Goal: Task Accomplishment & Management: Complete application form

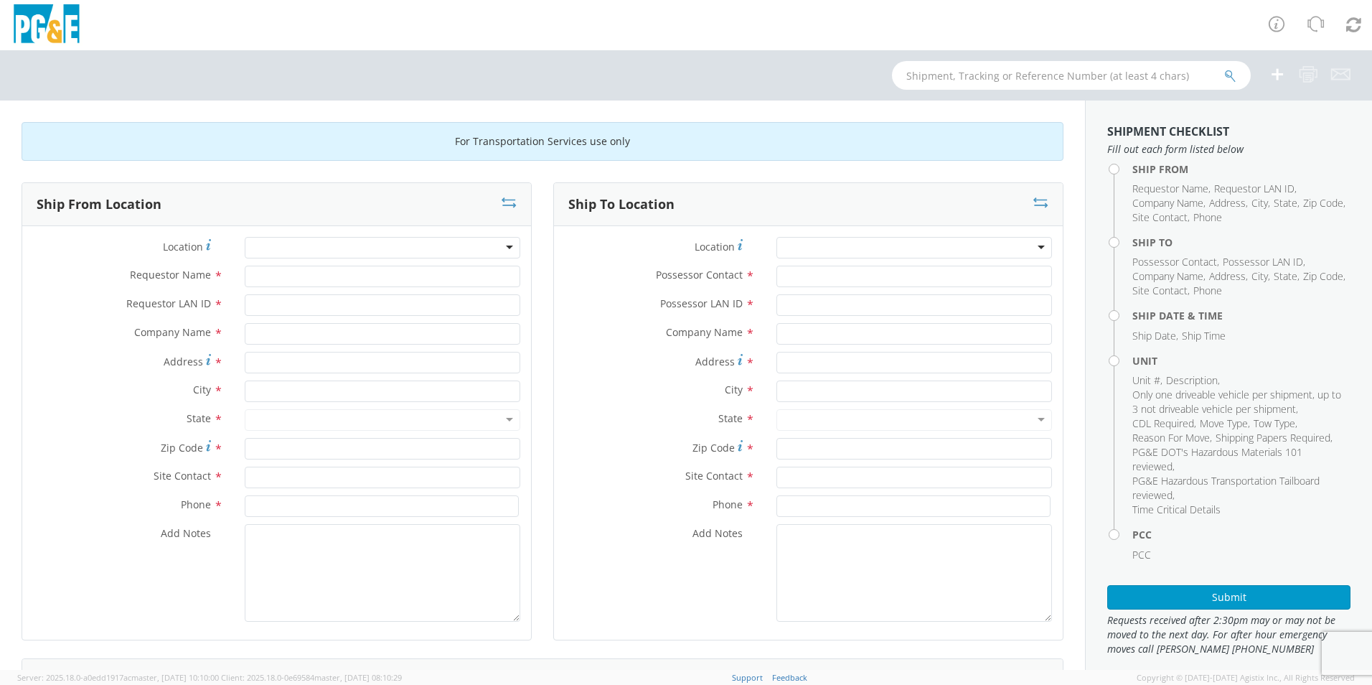
click at [502, 242] on div at bounding box center [383, 248] width 276 height 22
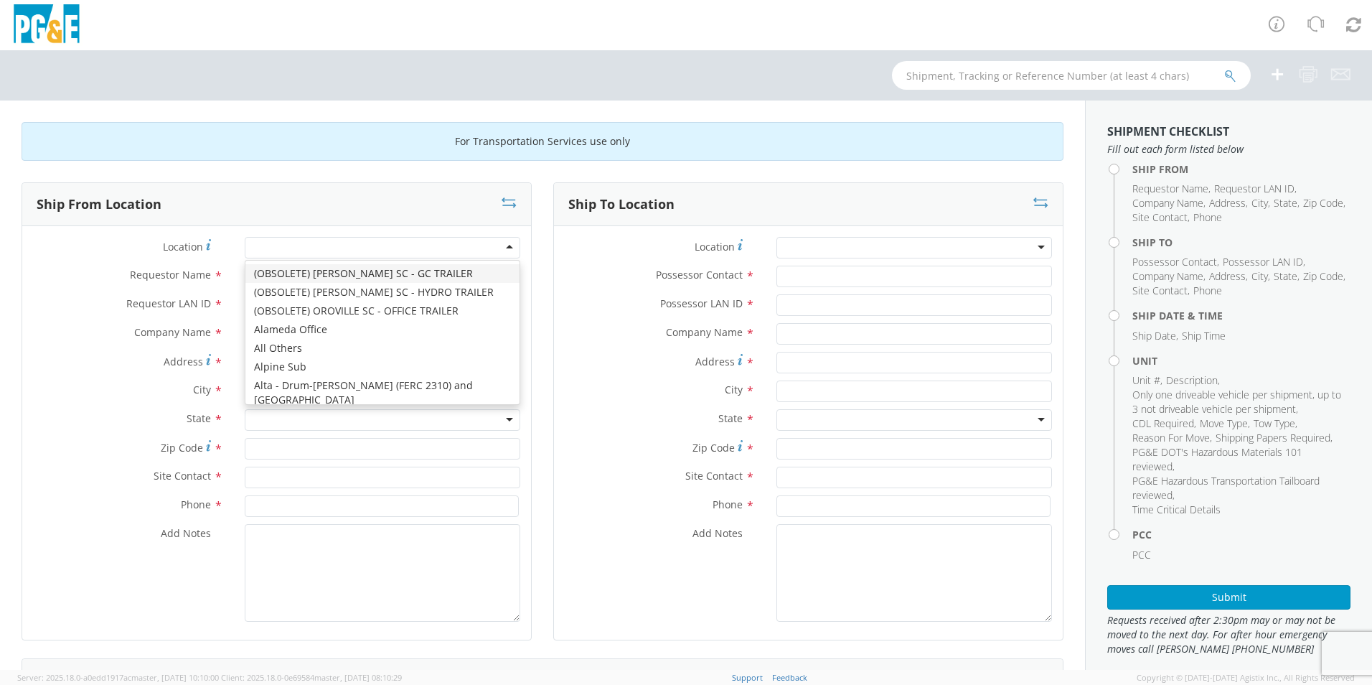
click at [502, 247] on div at bounding box center [383, 248] width 276 height 22
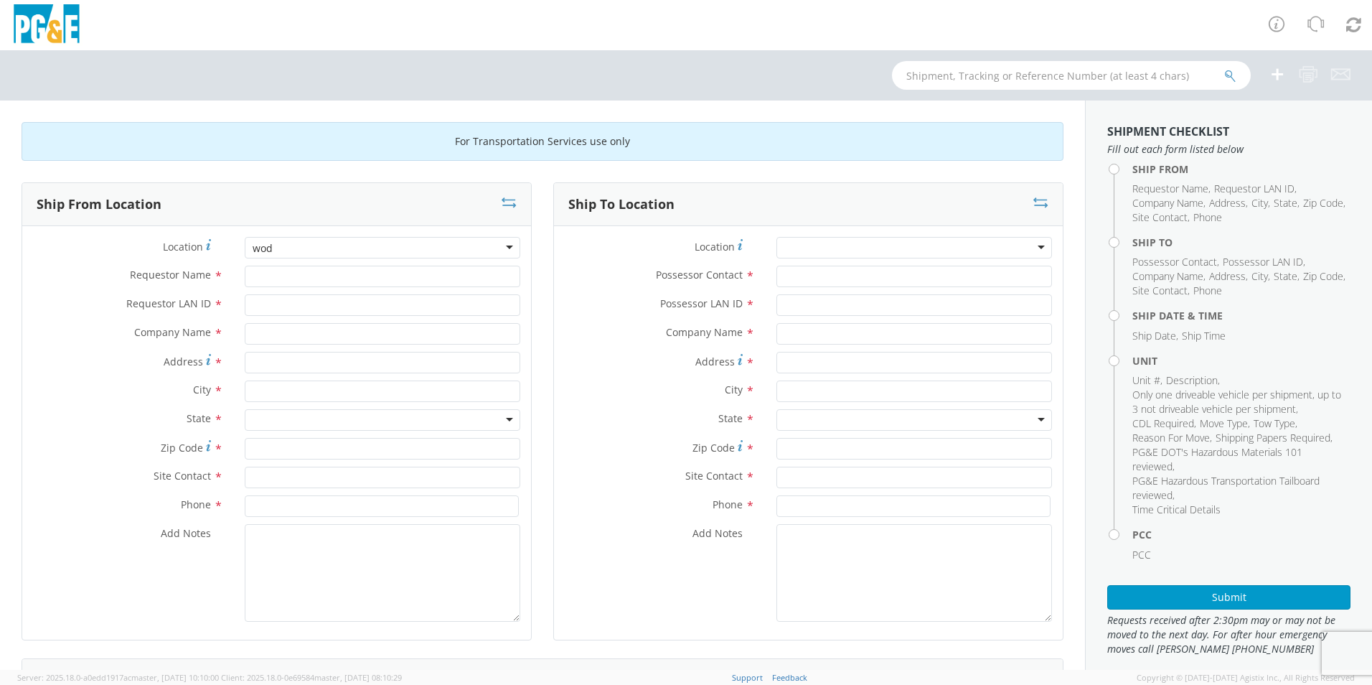
type input "wo"
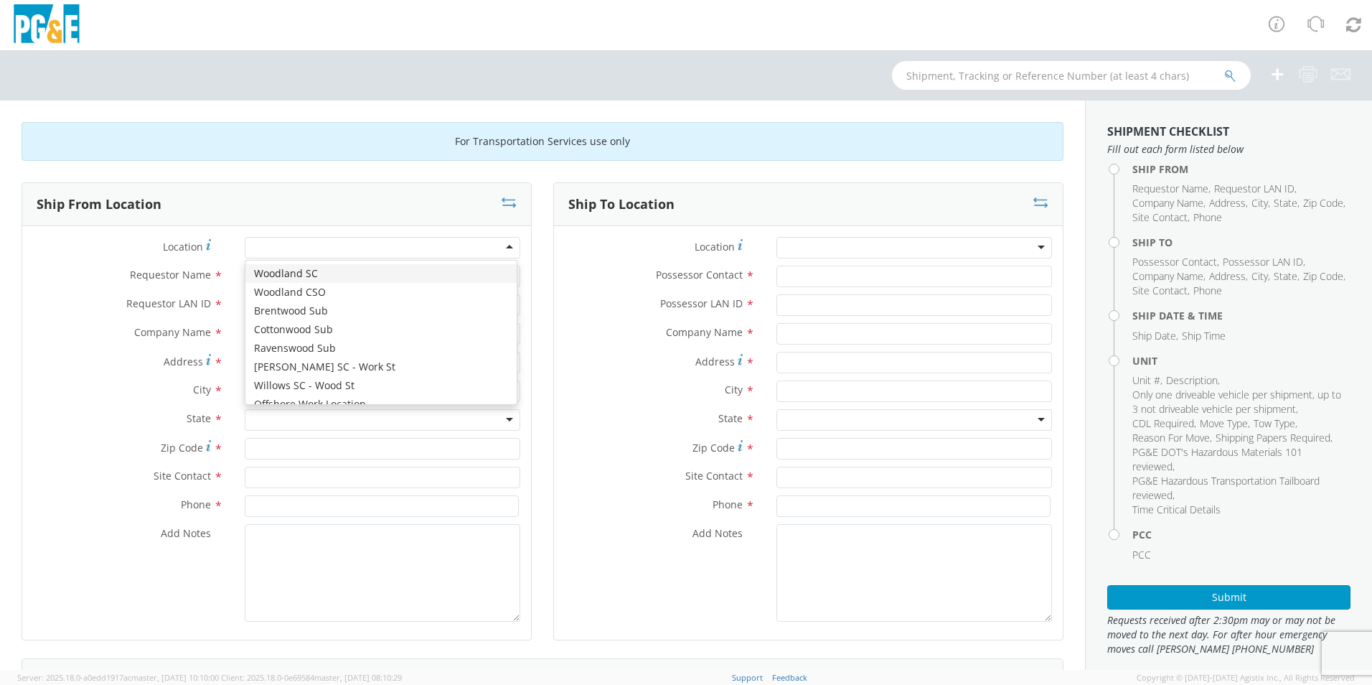
type input "PG&E"
type input "[STREET_ADDRESS][US_STATE]"
type input "WOODLAND"
type input "95695"
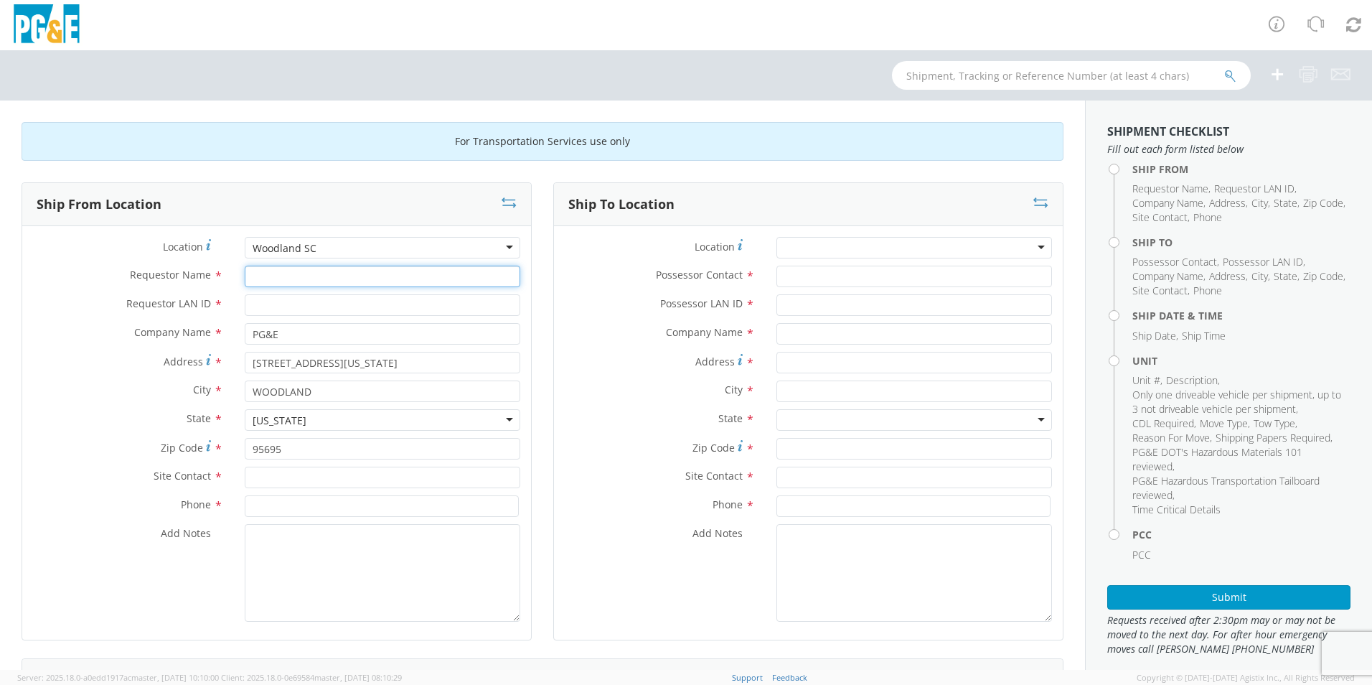
click at [385, 279] on input "Requestor Name *" at bounding box center [383, 277] width 276 height 22
type input "[PERSON_NAME]"
click at [363, 302] on input "Requestor LAN ID *" at bounding box center [383, 305] width 276 height 22
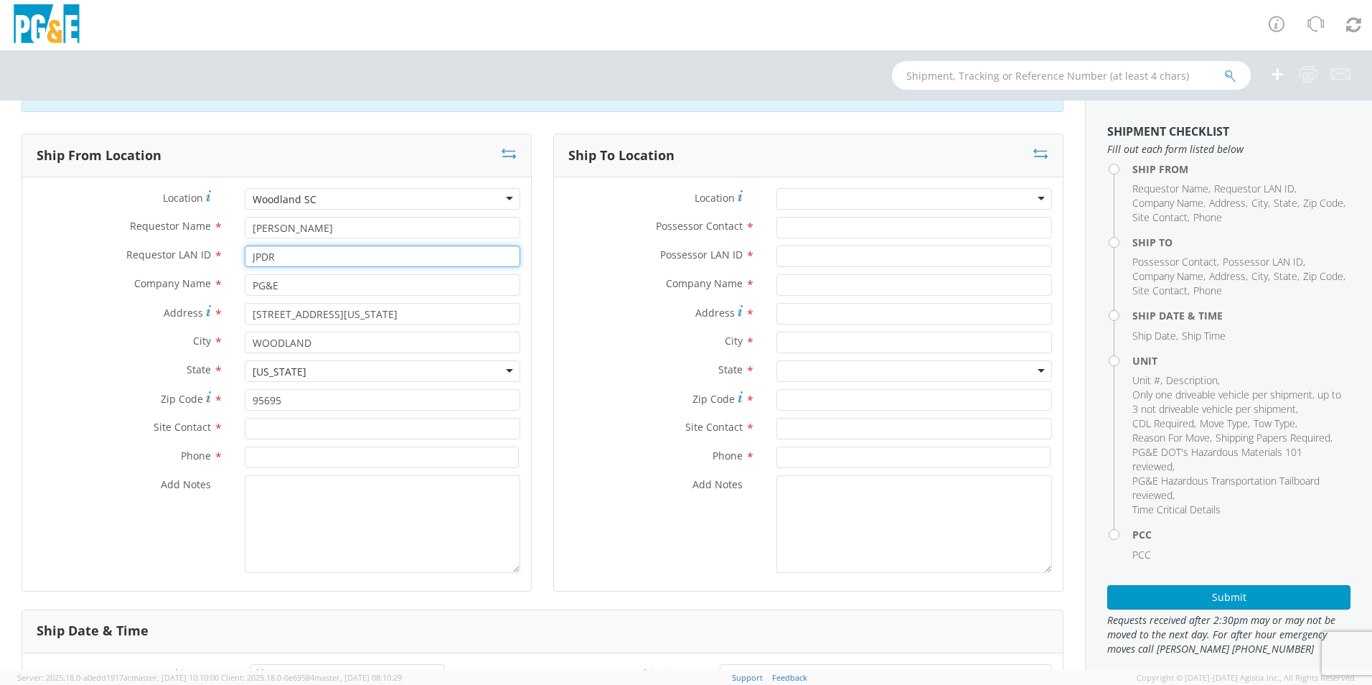
scroll to position [72, 0]
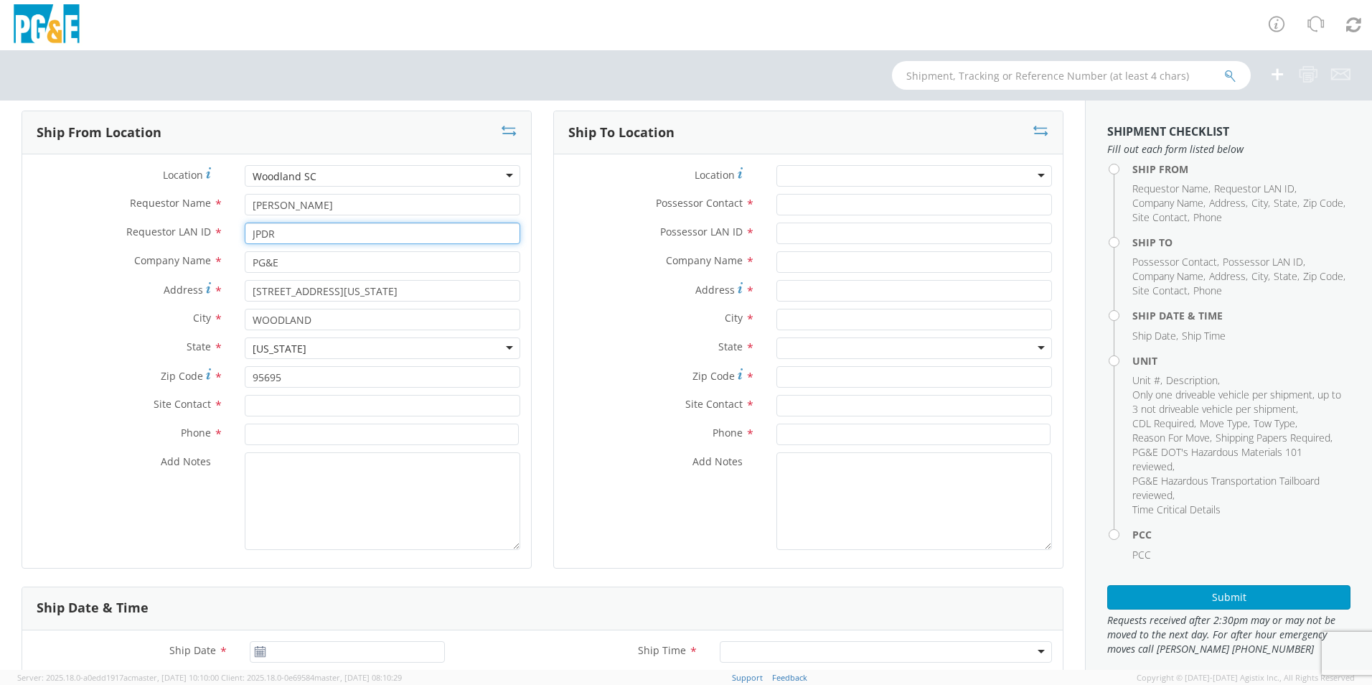
type input "JPDR"
drag, startPoint x: 314, startPoint y: 401, endPoint x: 404, endPoint y: 399, distance: 90.5
click at [314, 402] on input "text" at bounding box center [383, 406] width 276 height 22
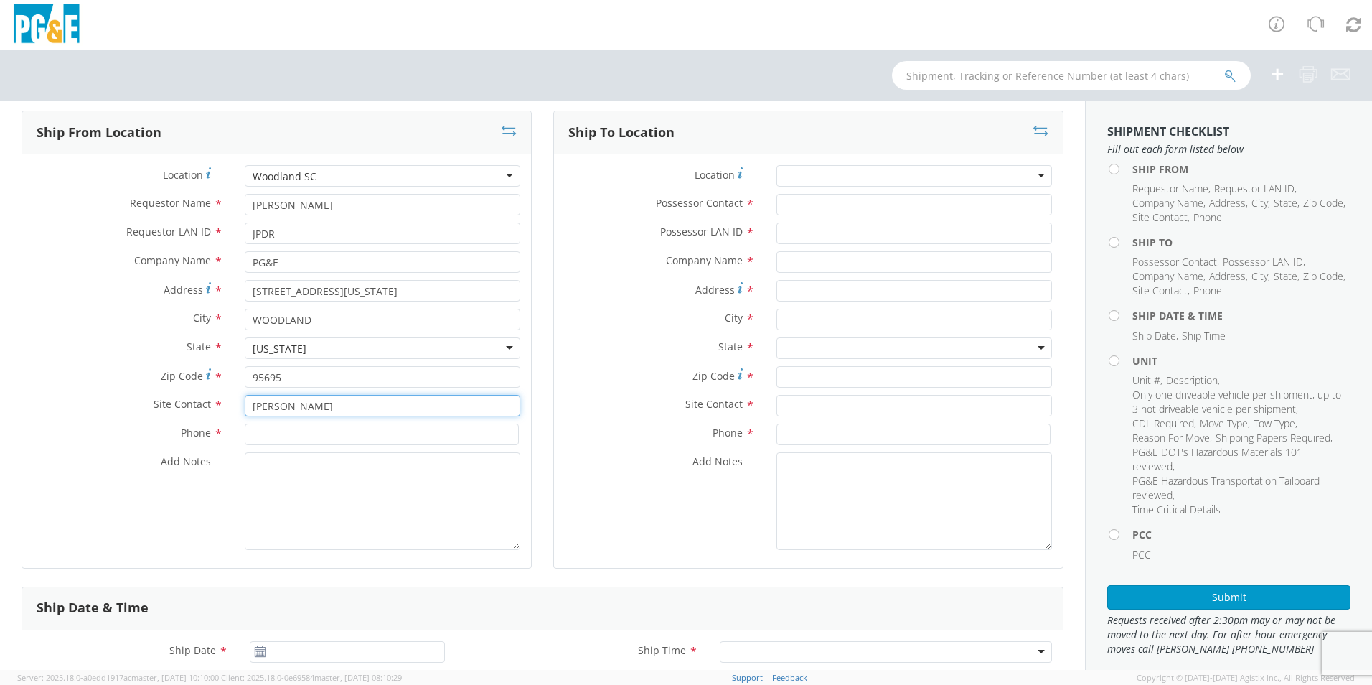
type input "[PERSON_NAME]"
click at [310, 433] on input at bounding box center [382, 434] width 274 height 22
type input "[PHONE_NUMBER]"
click at [589, 358] on div "State * [US_STATE] [US_STATE] [US_STATE] [US_STATE] Armed Forces Americas Armed…" at bounding box center [808, 348] width 509 height 22
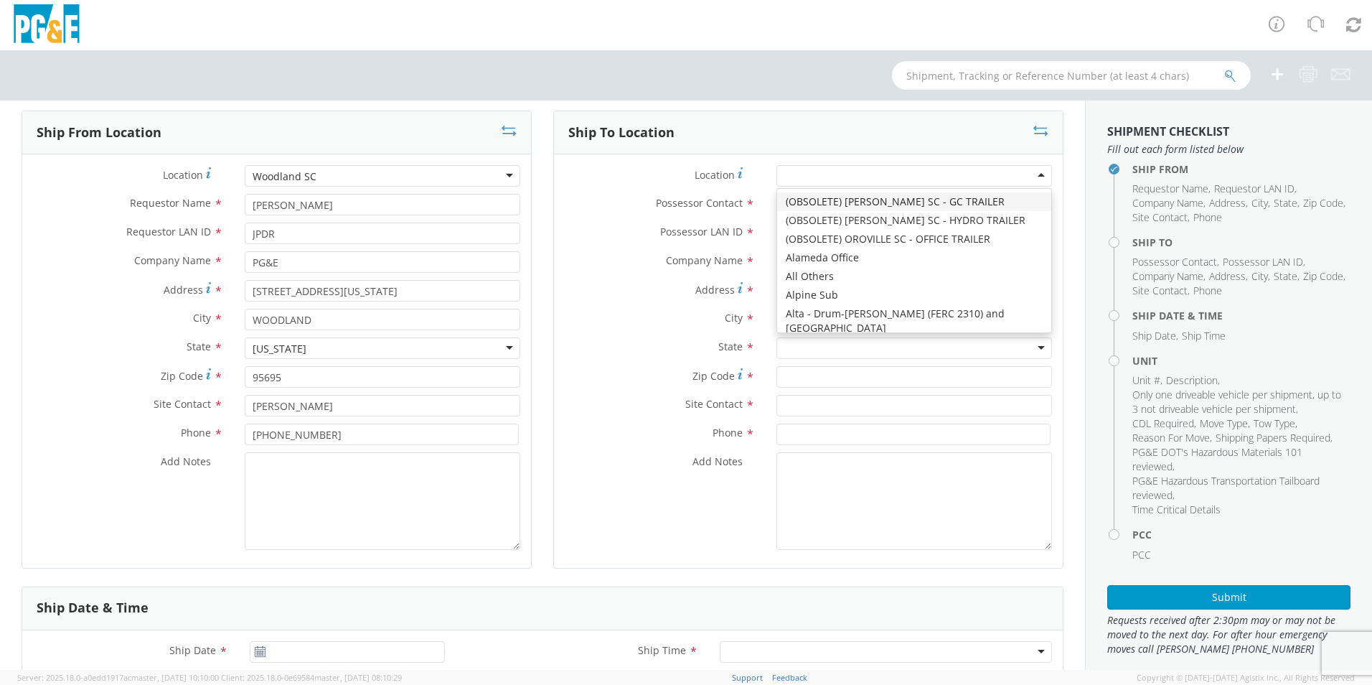
click at [978, 174] on div at bounding box center [915, 176] width 276 height 22
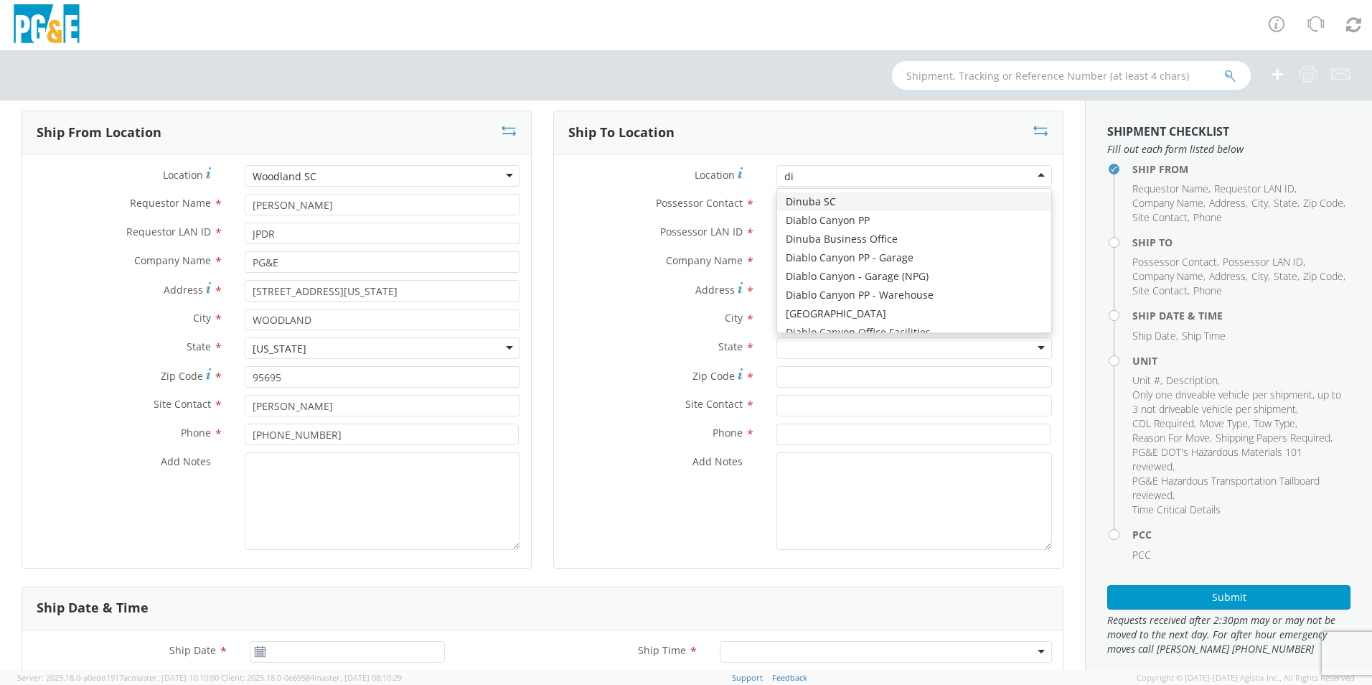
type input "[PERSON_NAME]"
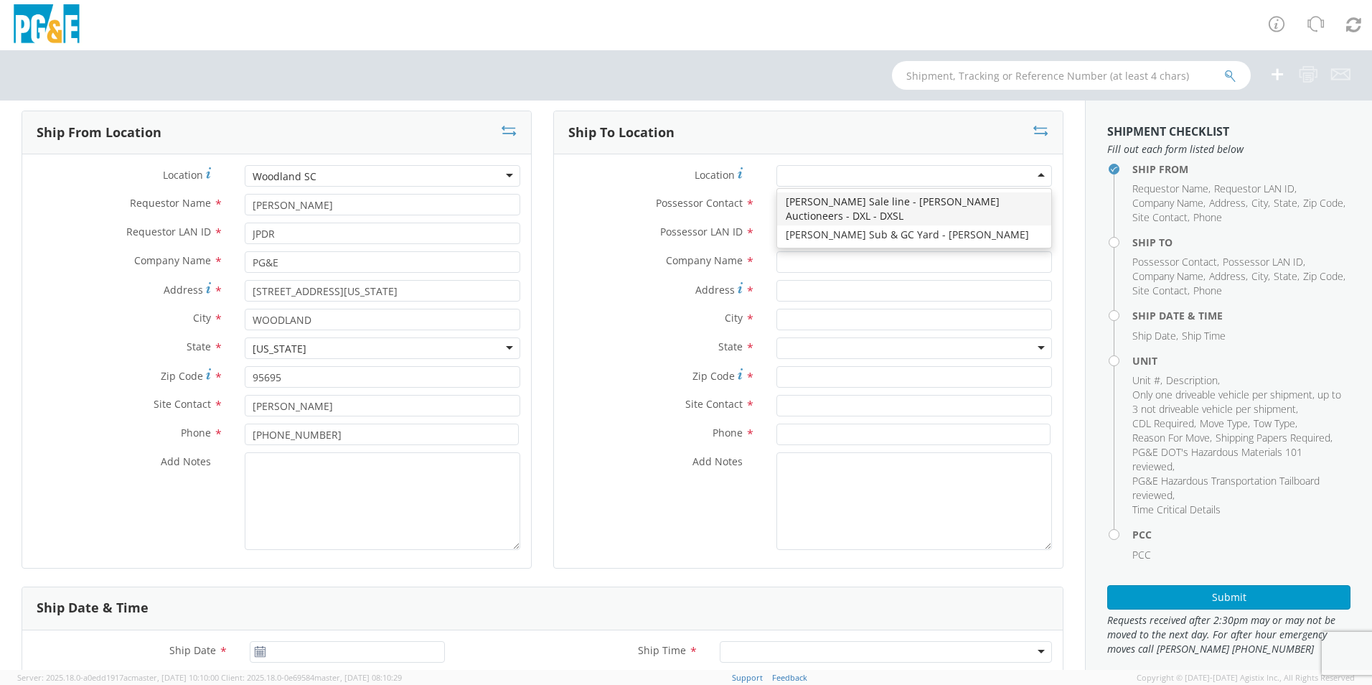
type input "PG&E"
type input "[STREET_ADDRESS][PERSON_NAME]"
type input "[PERSON_NAME]"
type input "95620"
type input "[PHONE_NUMBER]"
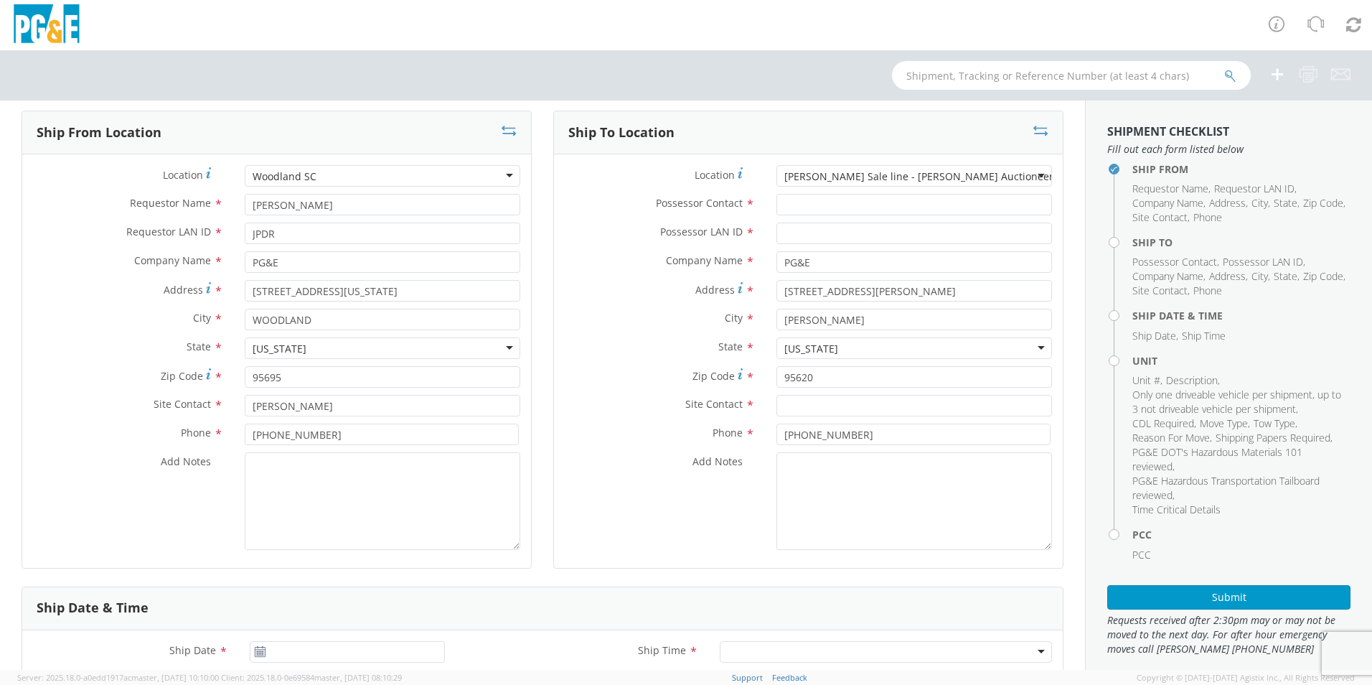
scroll to position [0, 0]
click at [821, 202] on input "Possessor Contact *" at bounding box center [915, 205] width 276 height 22
click at [838, 229] on input "Possessor LAN ID *" at bounding box center [915, 233] width 276 height 22
type input "****"
click at [907, 210] on input "Possessor Contact *" at bounding box center [915, 205] width 276 height 22
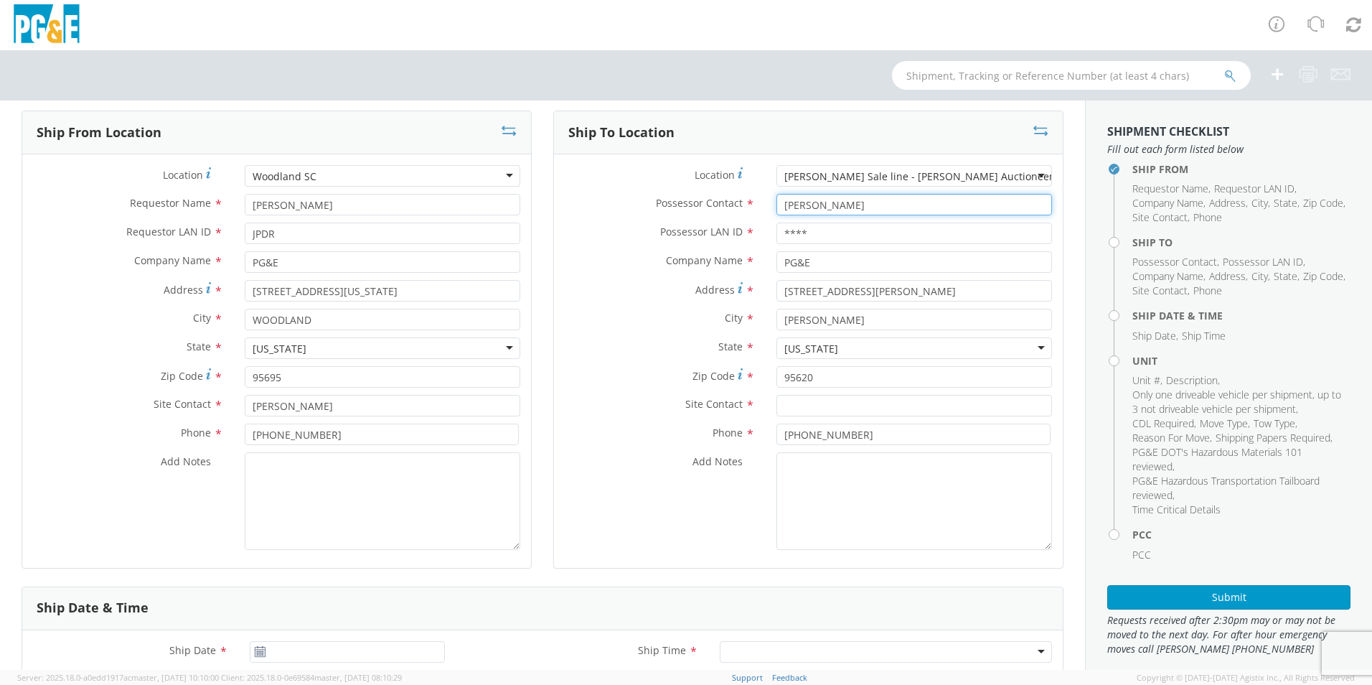
type input "[PERSON_NAME]"
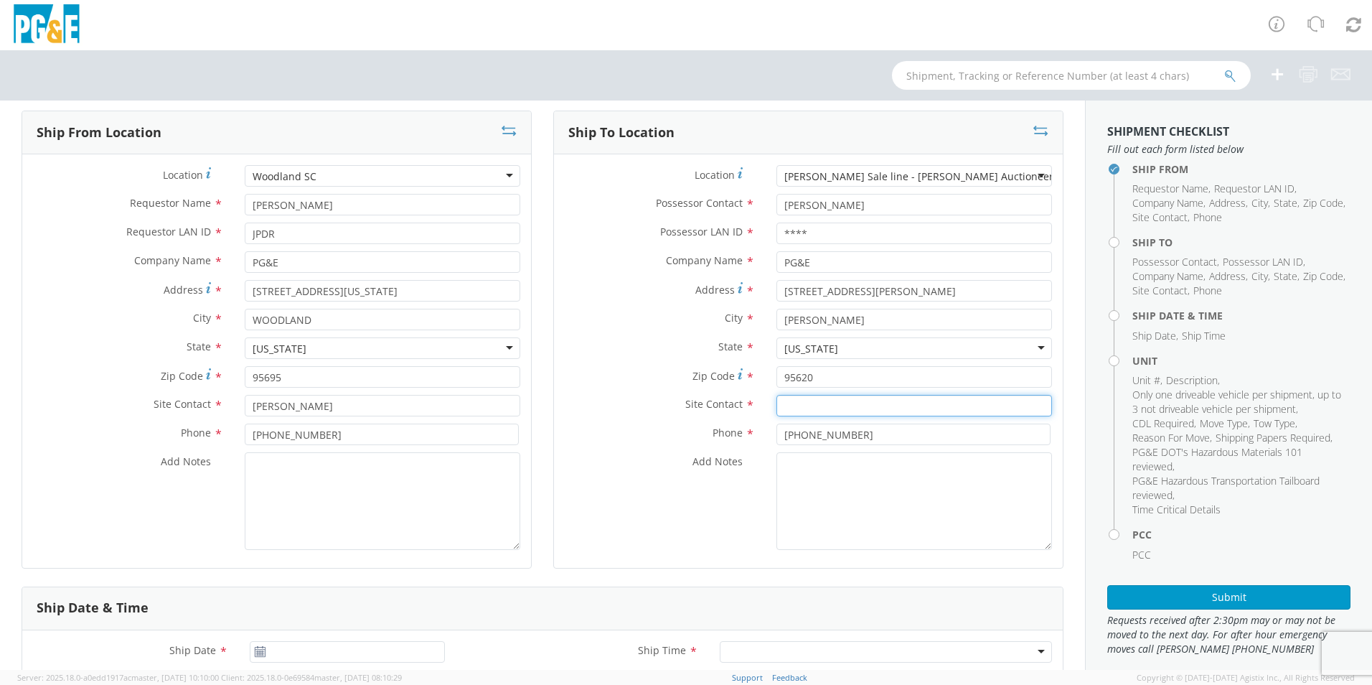
click at [878, 407] on input "text" at bounding box center [915, 406] width 276 height 22
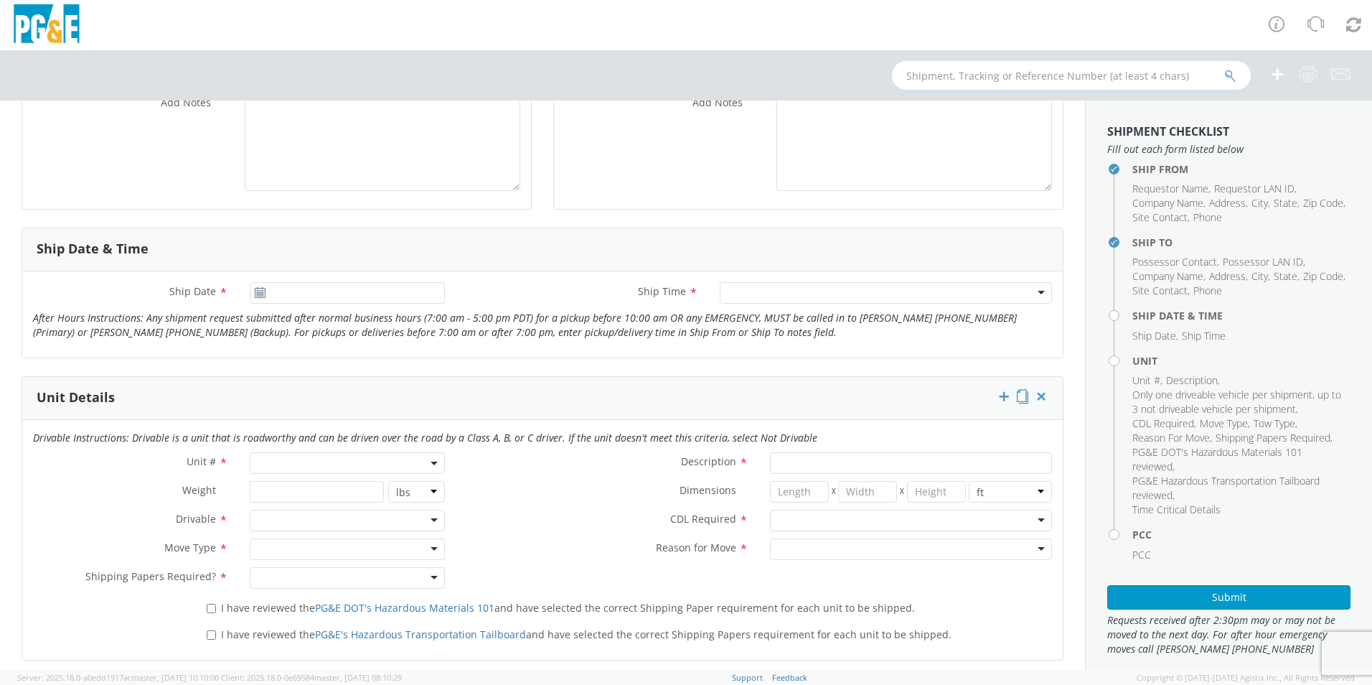
type input "[PERSON_NAME]"
click at [263, 294] on use at bounding box center [260, 292] width 10 height 10
click at [257, 292] on use at bounding box center [260, 292] width 10 height 10
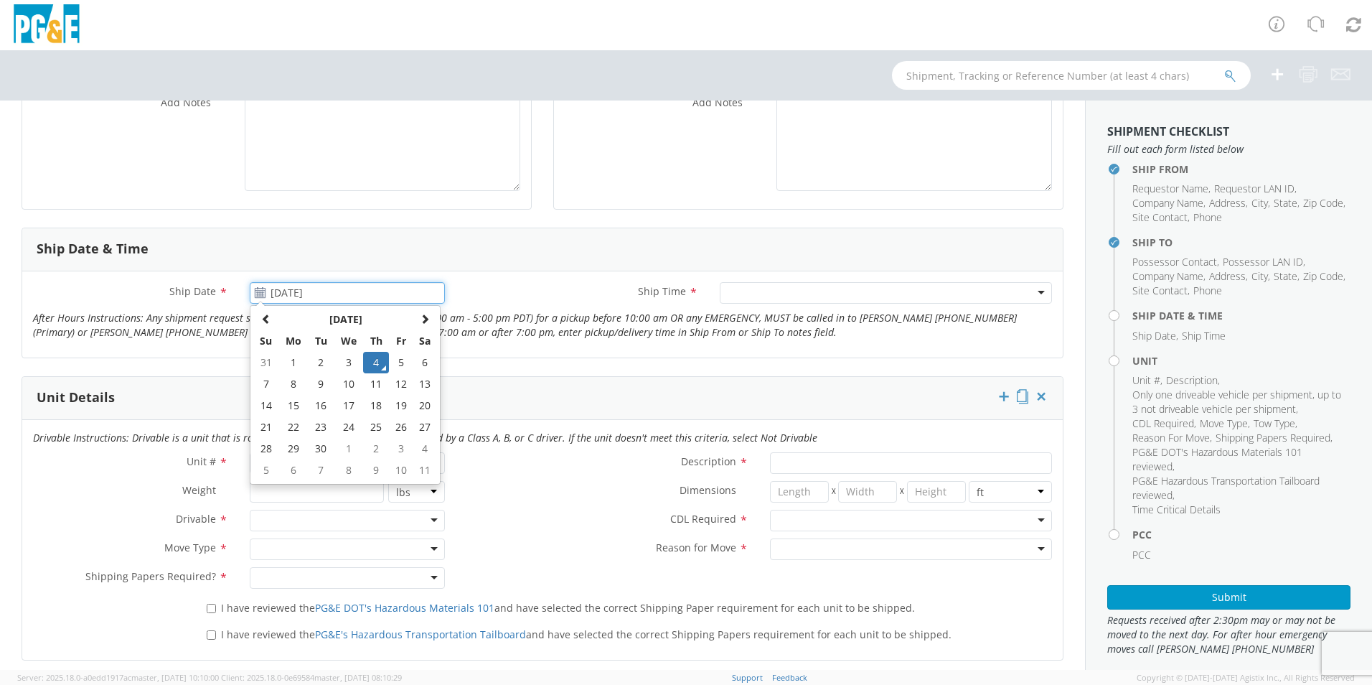
click at [294, 292] on input "[DATE]" at bounding box center [347, 293] width 195 height 22
click at [400, 363] on td "5" at bounding box center [401, 363] width 24 height 22
type input "[DATE]"
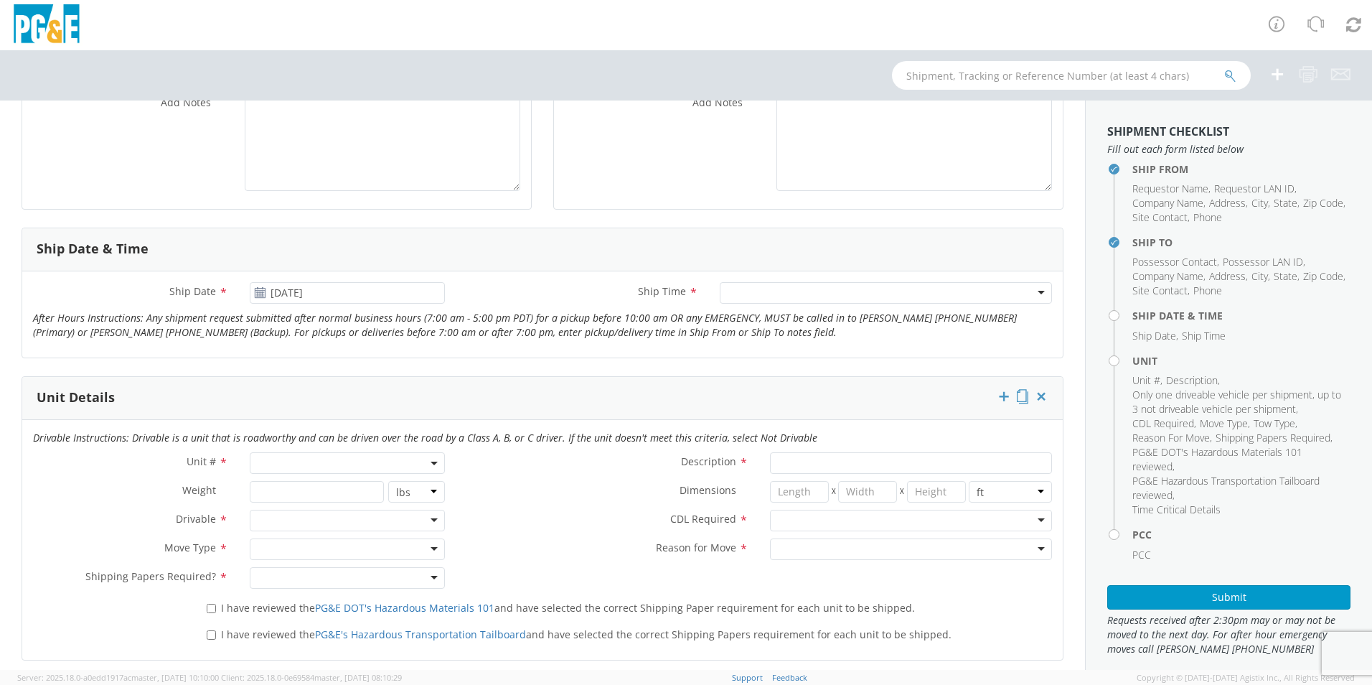
click at [1033, 291] on div at bounding box center [886, 293] width 332 height 22
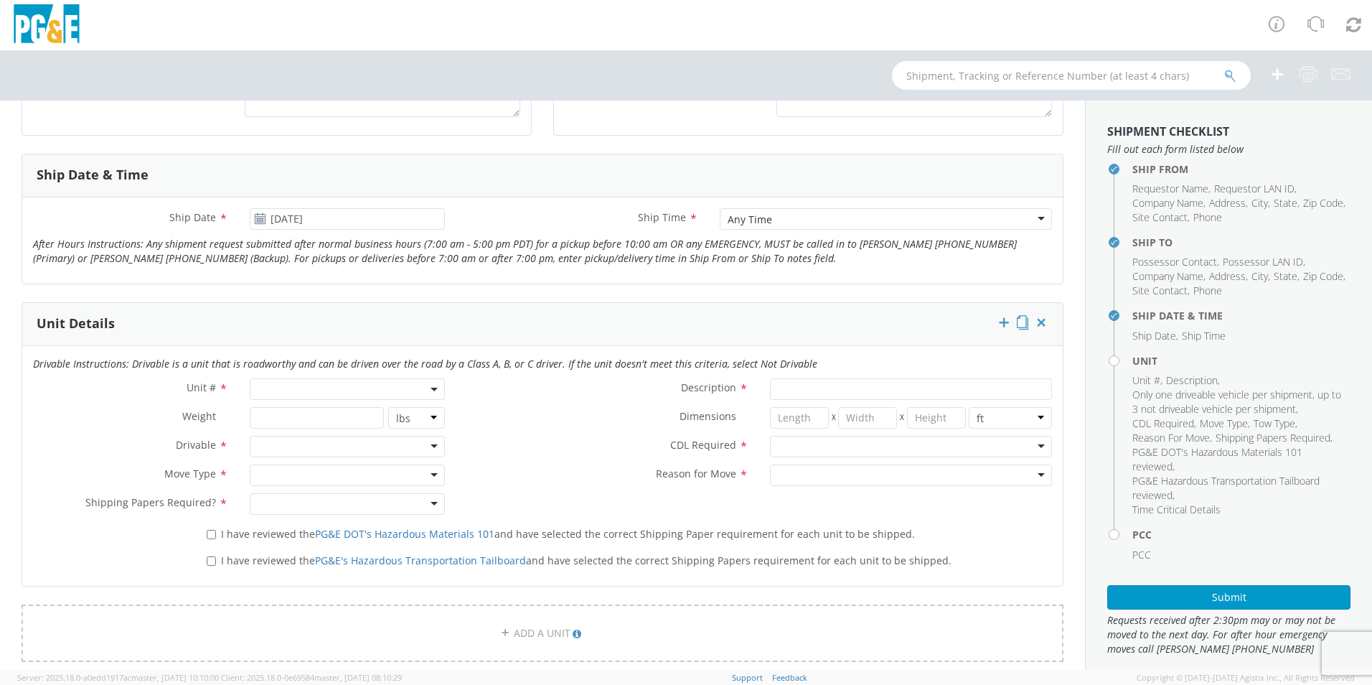
scroll to position [646, 0]
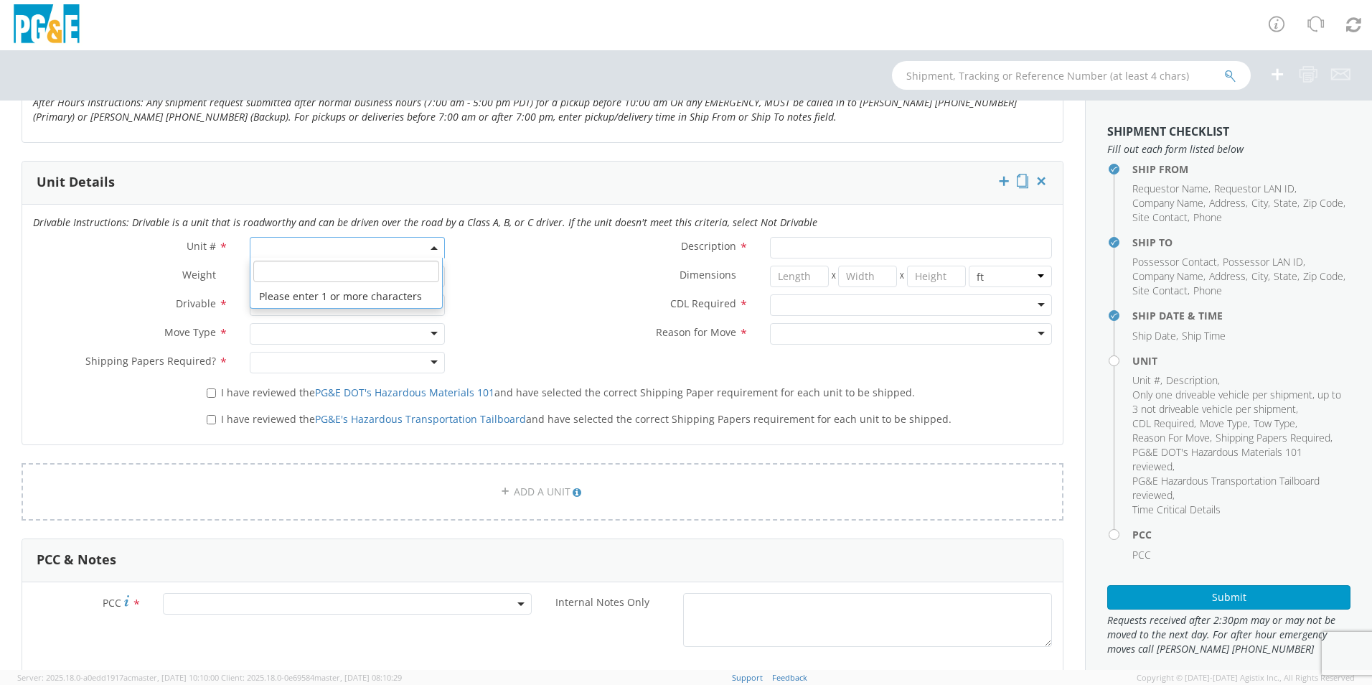
click at [347, 250] on span at bounding box center [347, 248] width 195 height 22
click at [316, 274] on input "search" at bounding box center [346, 272] width 186 height 22
type input "b31167"
type input "TRUCK; TROUBLE W/AERIAL 4X4"
type input "19500"
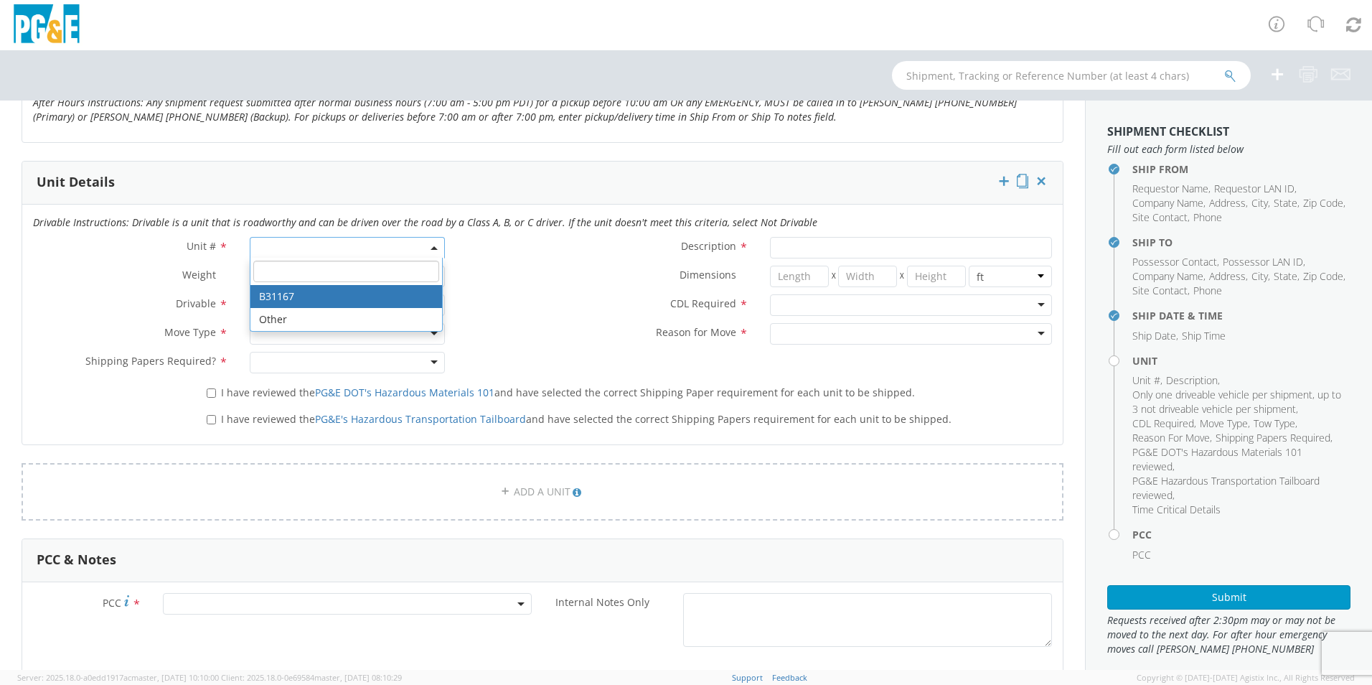
select select "B31167"
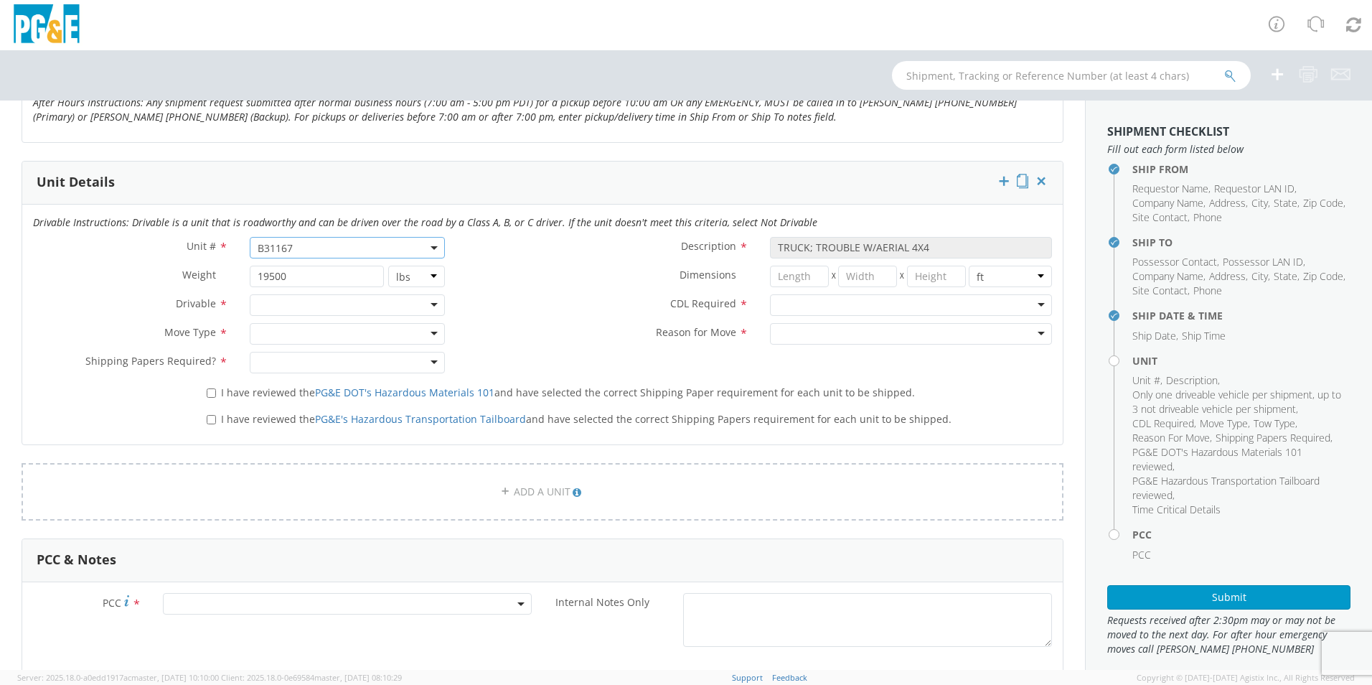
click at [423, 304] on div at bounding box center [347, 305] width 195 height 22
click at [421, 330] on div at bounding box center [347, 334] width 195 height 22
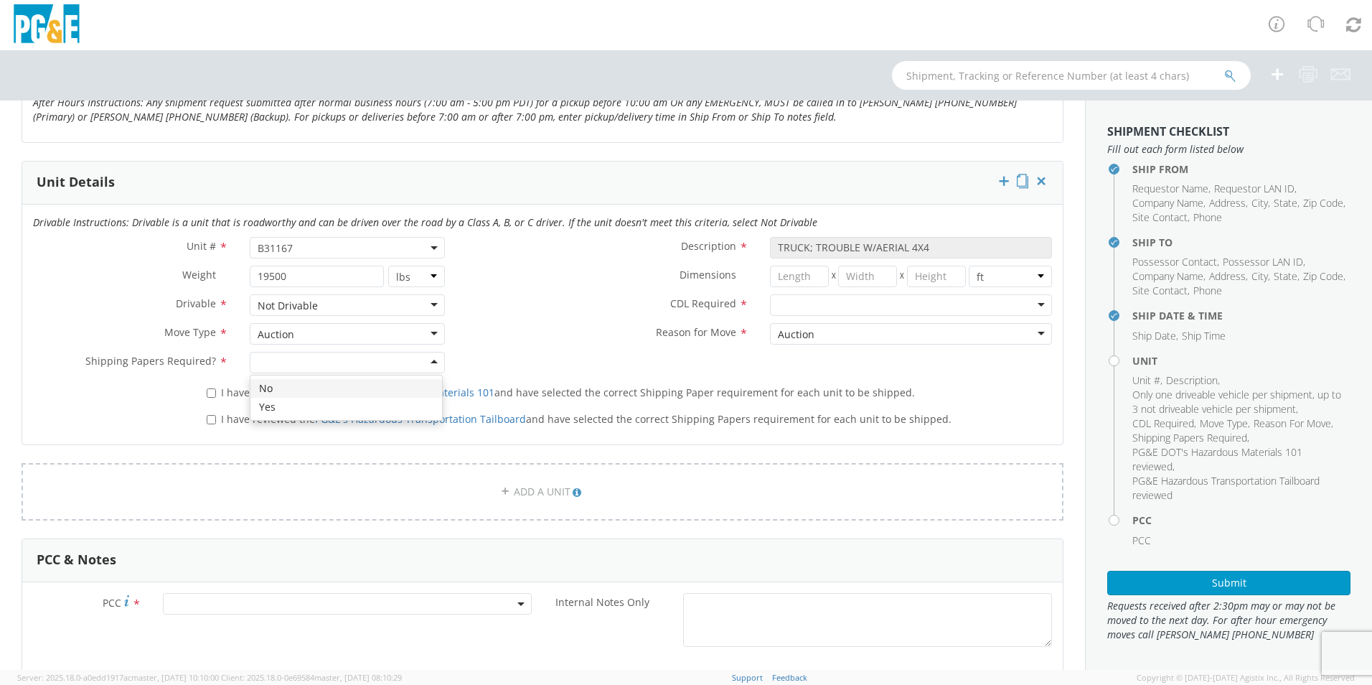
click at [421, 359] on div at bounding box center [347, 363] width 195 height 22
drag, startPoint x: 356, startPoint y: 390, endPoint x: 391, endPoint y: 384, distance: 35.8
click at [1028, 306] on div at bounding box center [911, 305] width 282 height 22
click at [1032, 303] on div "N - CDL Not Required" at bounding box center [911, 305] width 282 height 22
click at [815, 334] on div "Unit # * B31167 B31167 Description * TRUCK; TROUBLE W/AERIAL 4X4 Weight * 19500…" at bounding box center [542, 309] width 1041 height 144
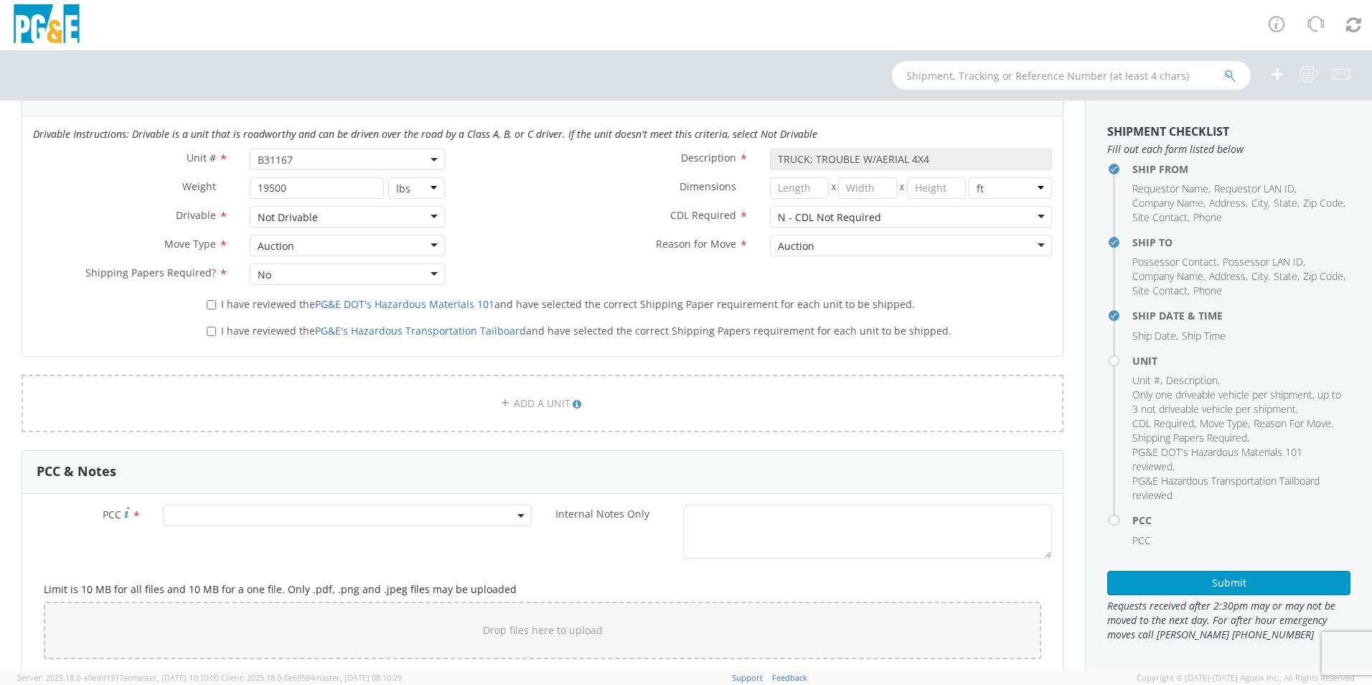
scroll to position [933, 0]
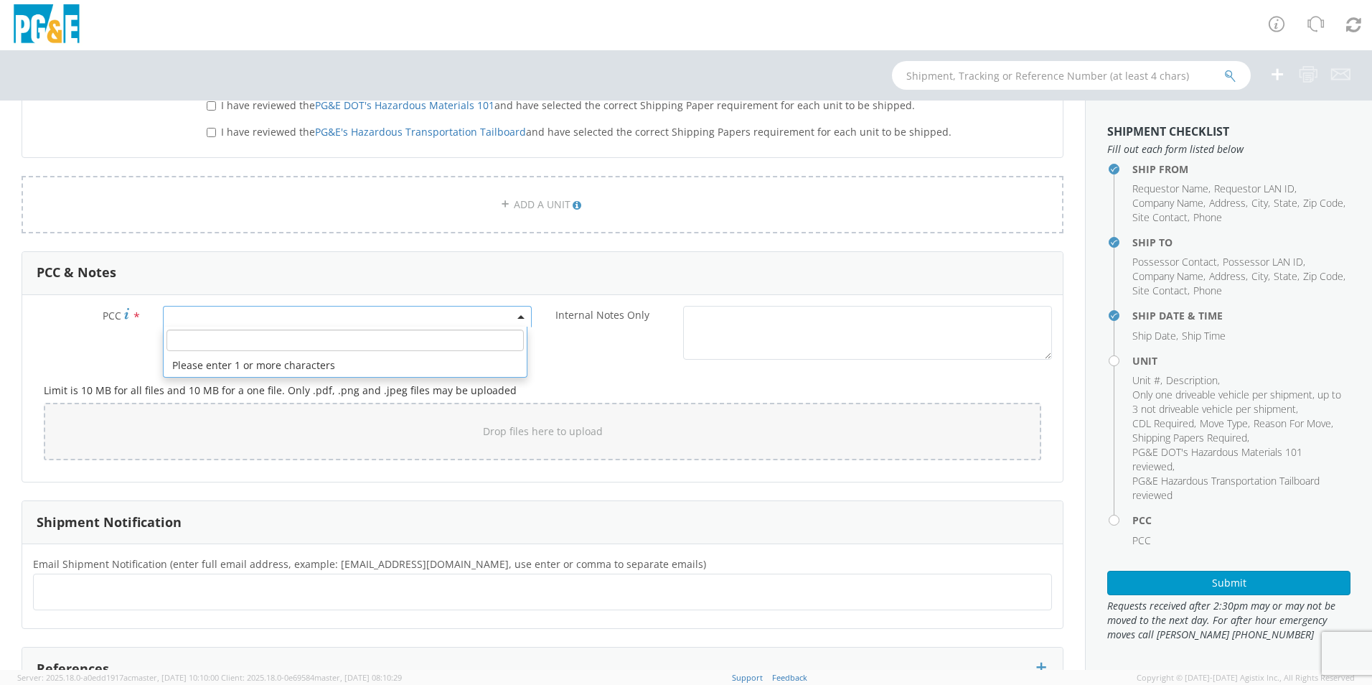
click at [400, 316] on span at bounding box center [347, 317] width 369 height 22
click at [253, 335] on input "number" at bounding box center [345, 340] width 357 height 22
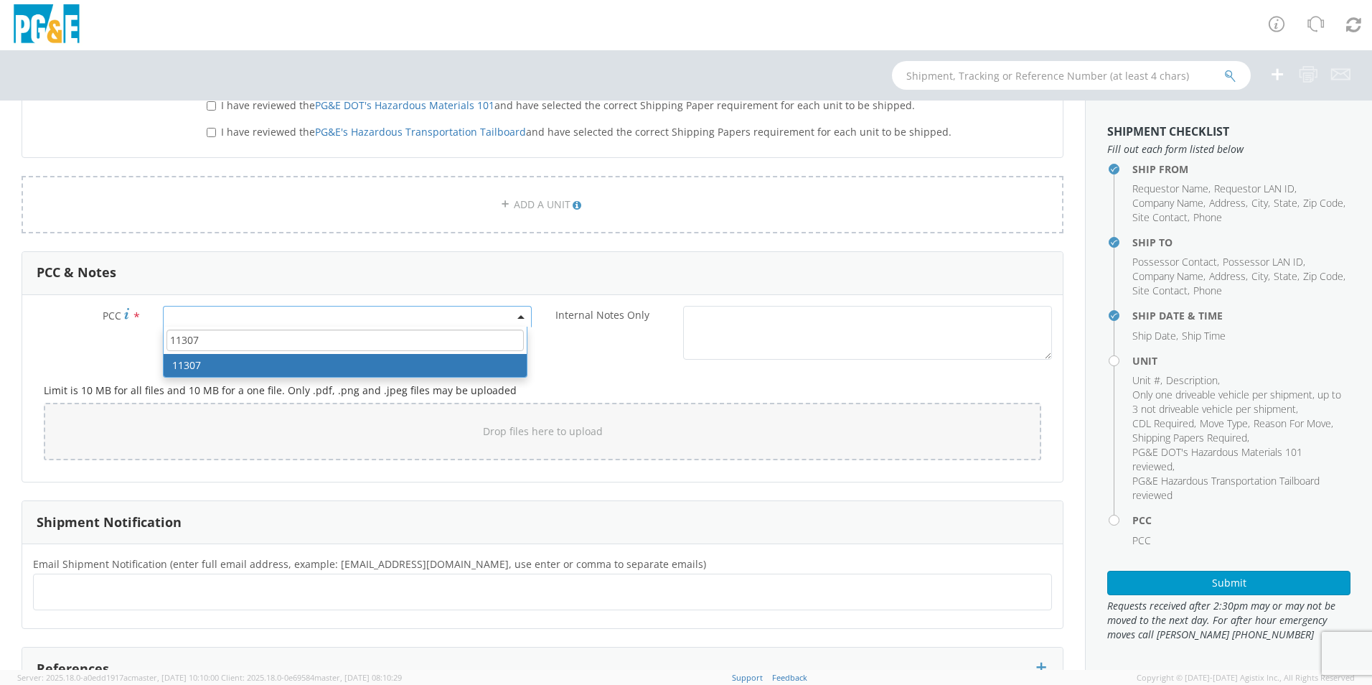
type input "11307"
select select "11307"
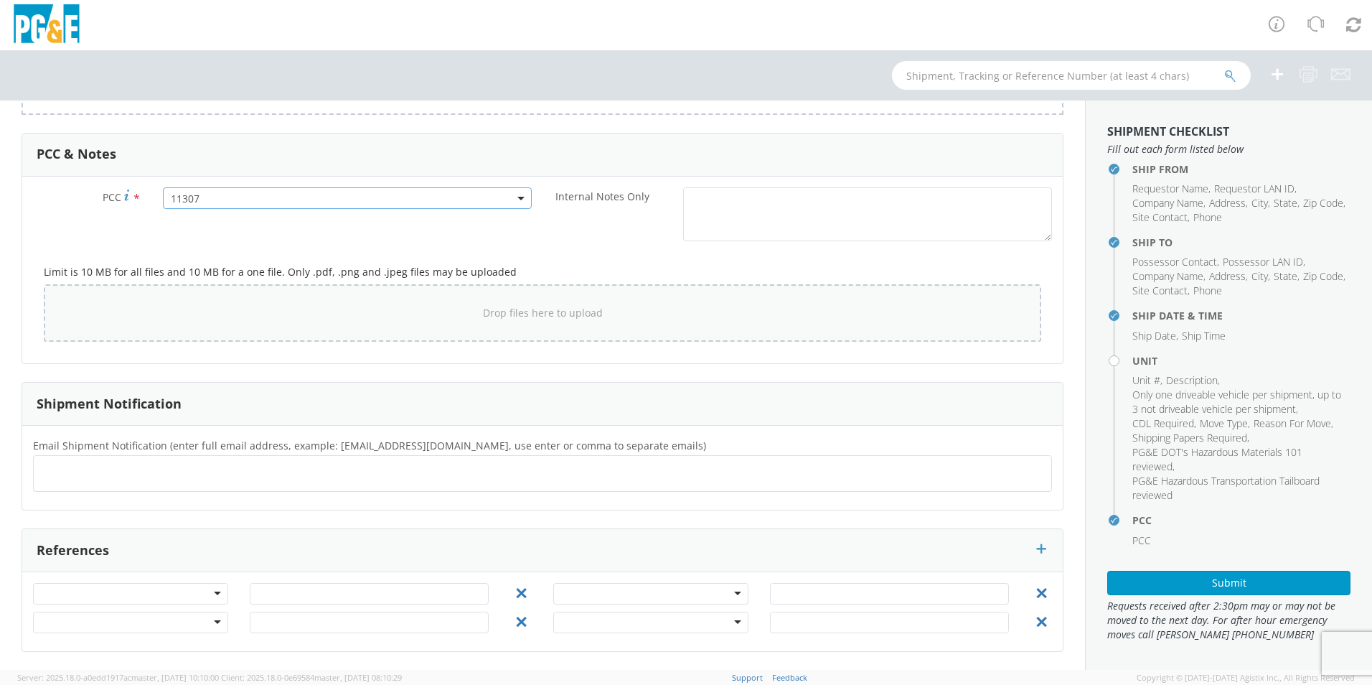
scroll to position [693, 0]
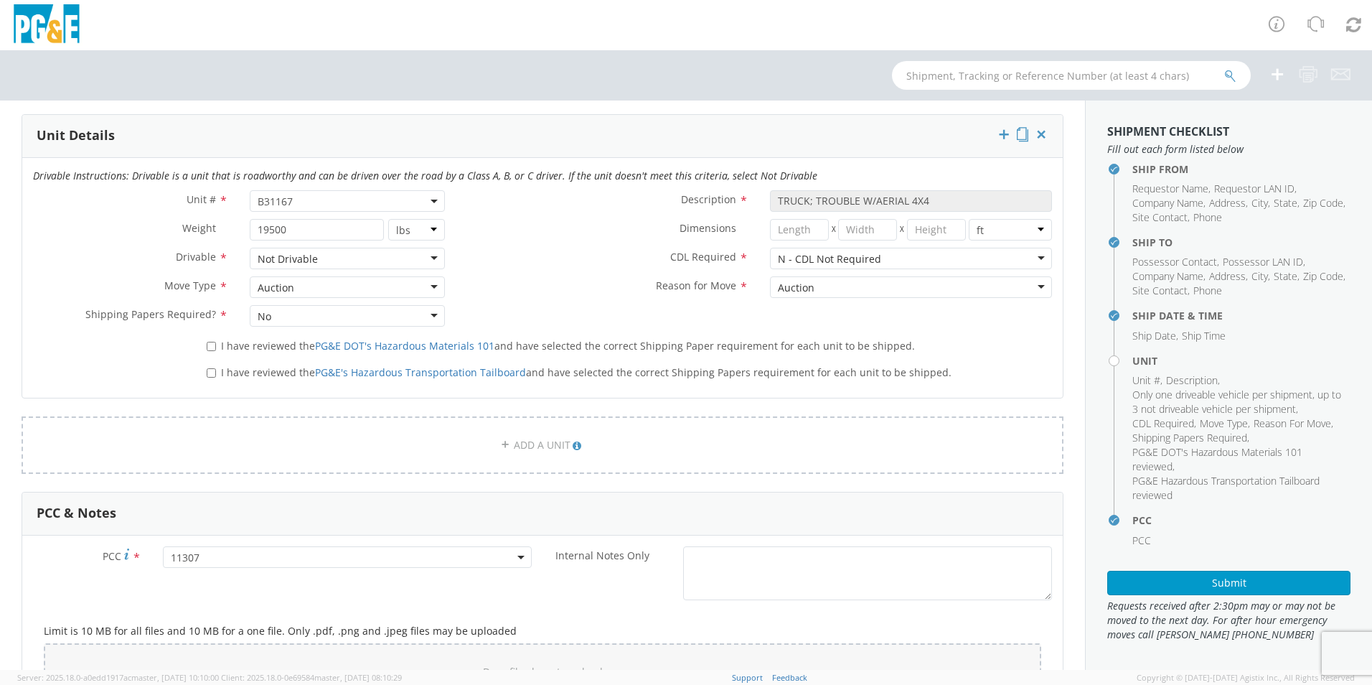
click at [215, 347] on label "I have reviewed the PG&E DOT's Hazardous Materials 101 and have selected the co…" at bounding box center [562, 345] width 711 height 17
click at [215, 347] on input "I have reviewed the PG&E DOT's Hazardous Materials 101 and have selected the co…" at bounding box center [211, 346] width 9 height 9
checkbox input "true"
click at [210, 374] on input "I have reviewed the PG&E's Hazardous Transportation Tailboard and have selected…" at bounding box center [211, 372] width 9 height 9
checkbox input "true"
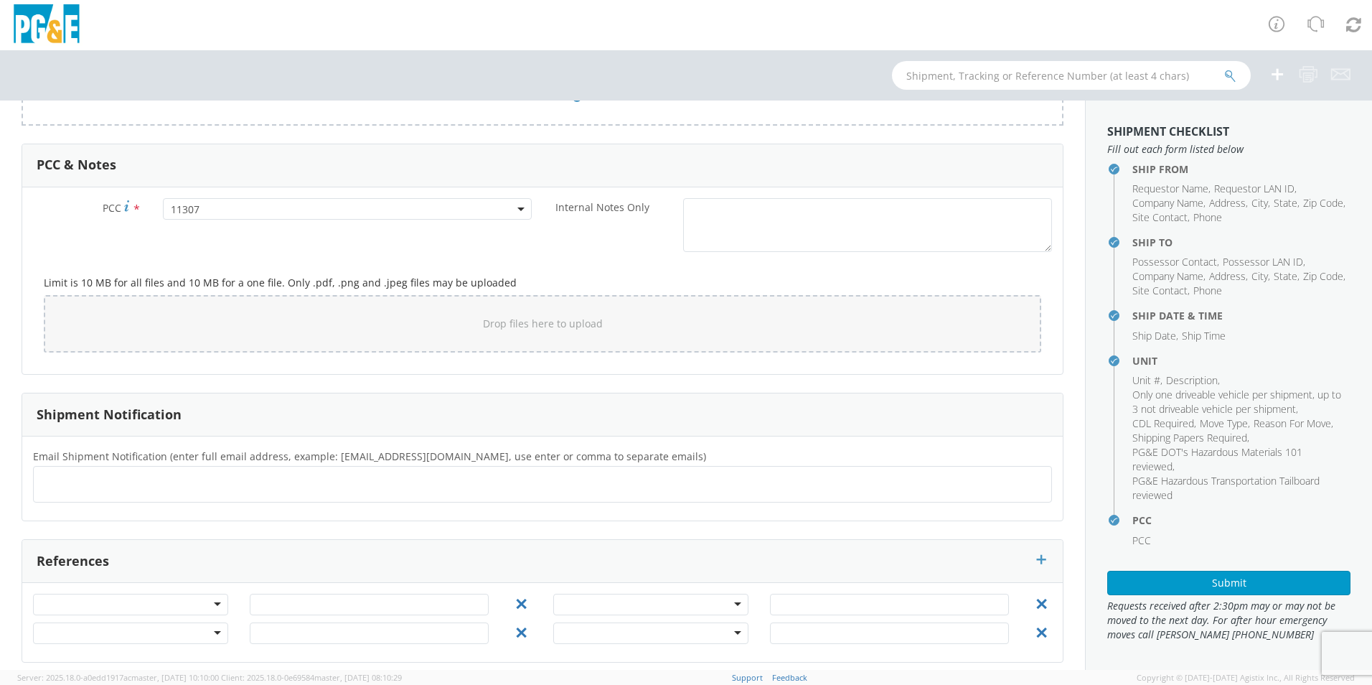
scroll to position [1051, 0]
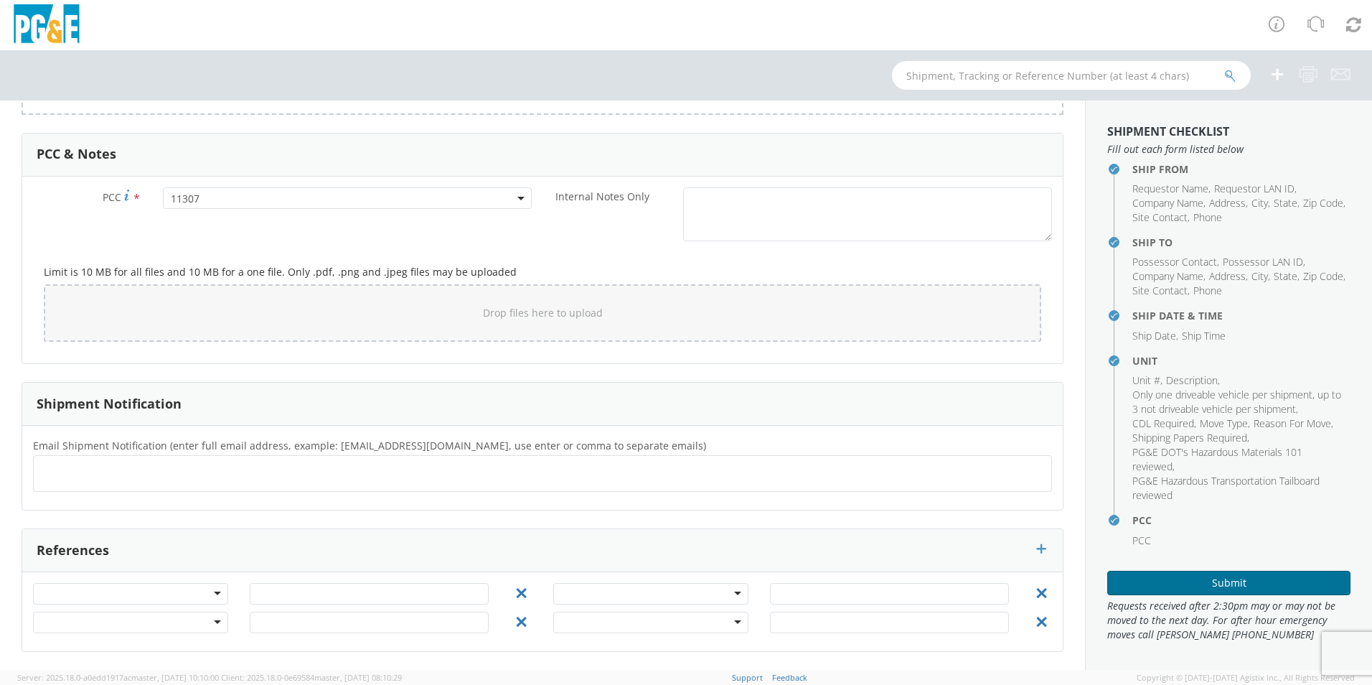
click at [1189, 579] on button "Submit" at bounding box center [1228, 583] width 243 height 24
